Goal: Task Accomplishment & Management: Use online tool/utility

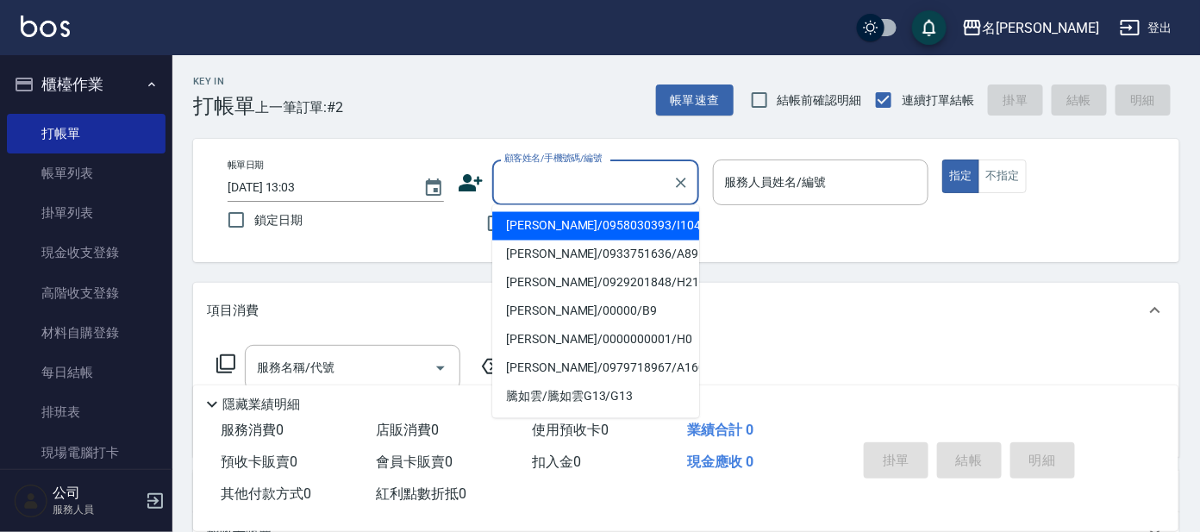
click at [516, 187] on input "顧客姓名/手機號碼/編號" at bounding box center [583, 182] width 166 height 30
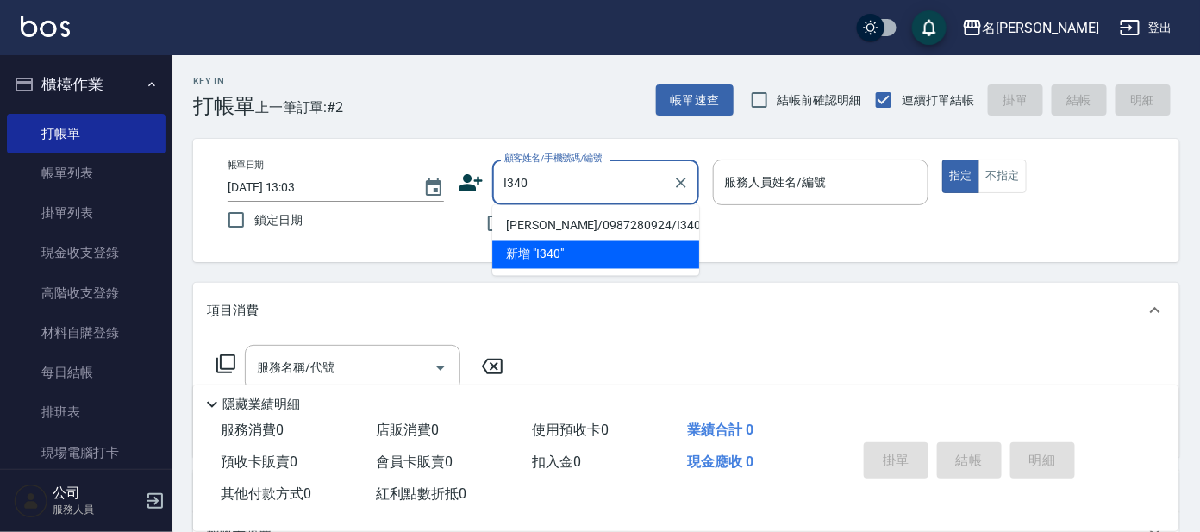
click at [548, 231] on li "[PERSON_NAME]/0987280924/I340" at bounding box center [595, 226] width 207 height 28
type input "[PERSON_NAME]/0987280924/I340"
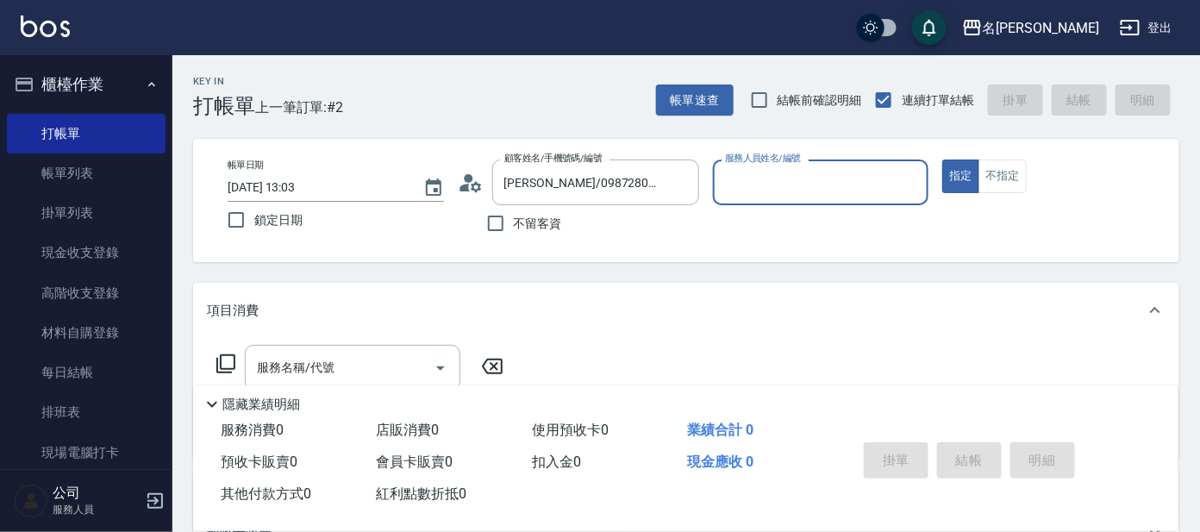
type input "Ada-9"
click at [475, 186] on icon at bounding box center [471, 183] width 26 height 26
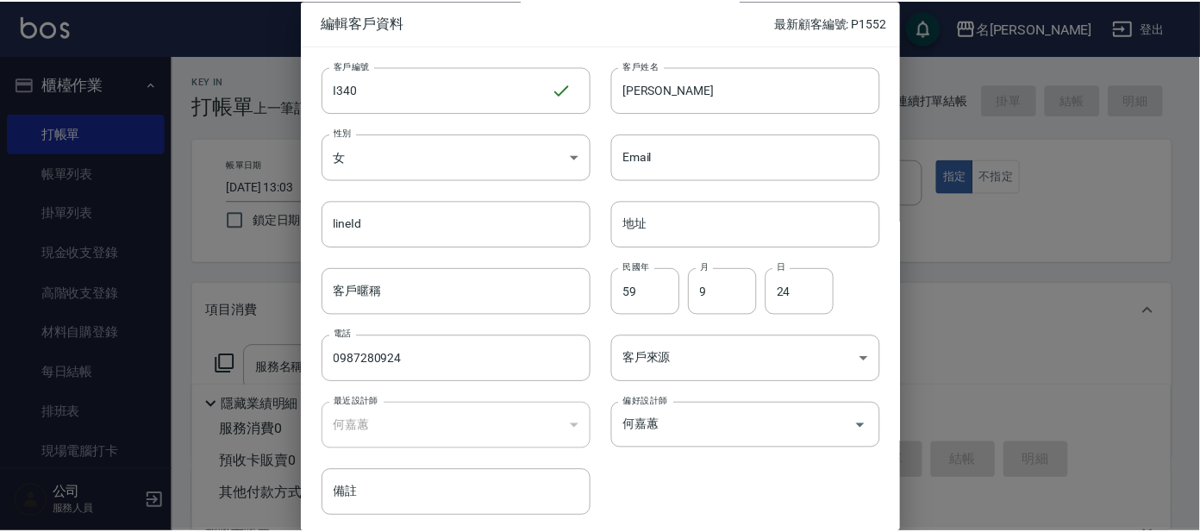
scroll to position [65, 0]
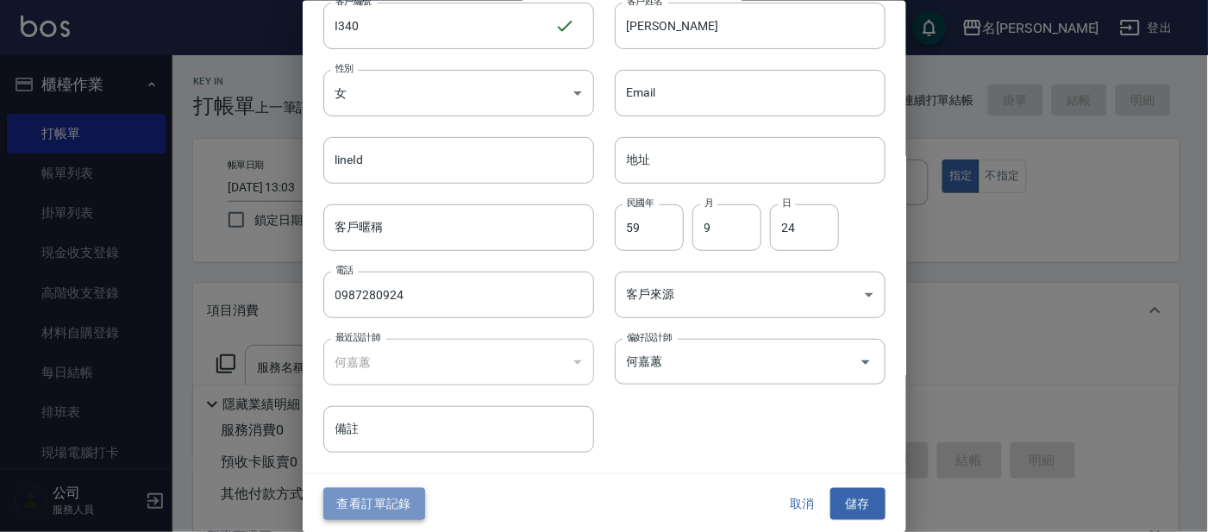
click at [410, 517] on button "查看訂單記錄" at bounding box center [374, 504] width 102 height 32
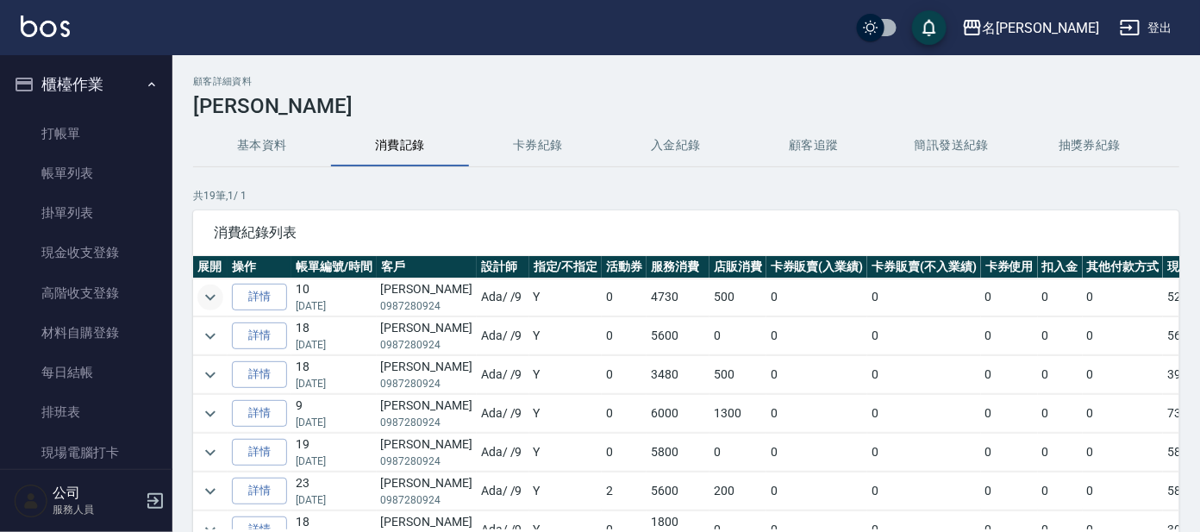
click at [209, 297] on icon "expand row" at bounding box center [210, 297] width 21 height 21
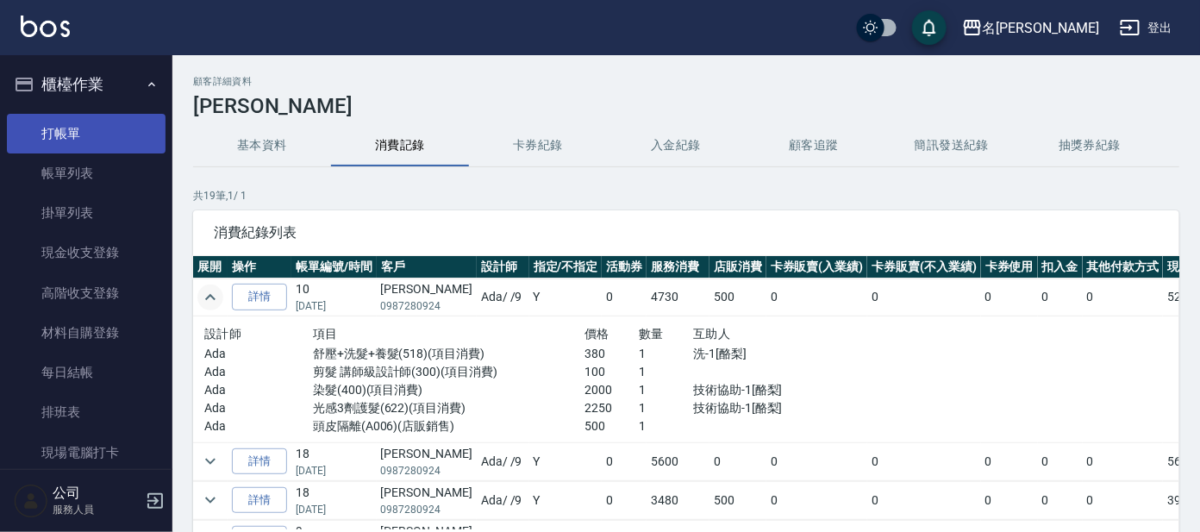
click at [44, 134] on link "打帳單" at bounding box center [86, 134] width 159 height 40
